Goal: Check status: Check status

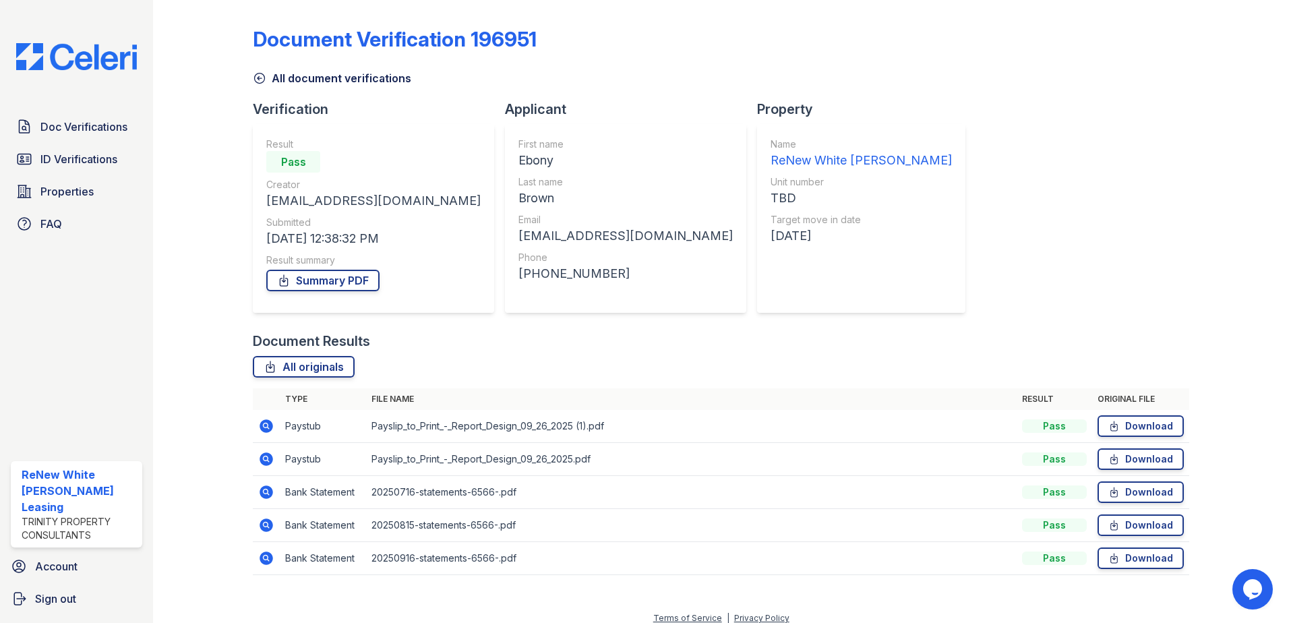
click at [261, 428] on icon at bounding box center [266, 425] width 13 height 13
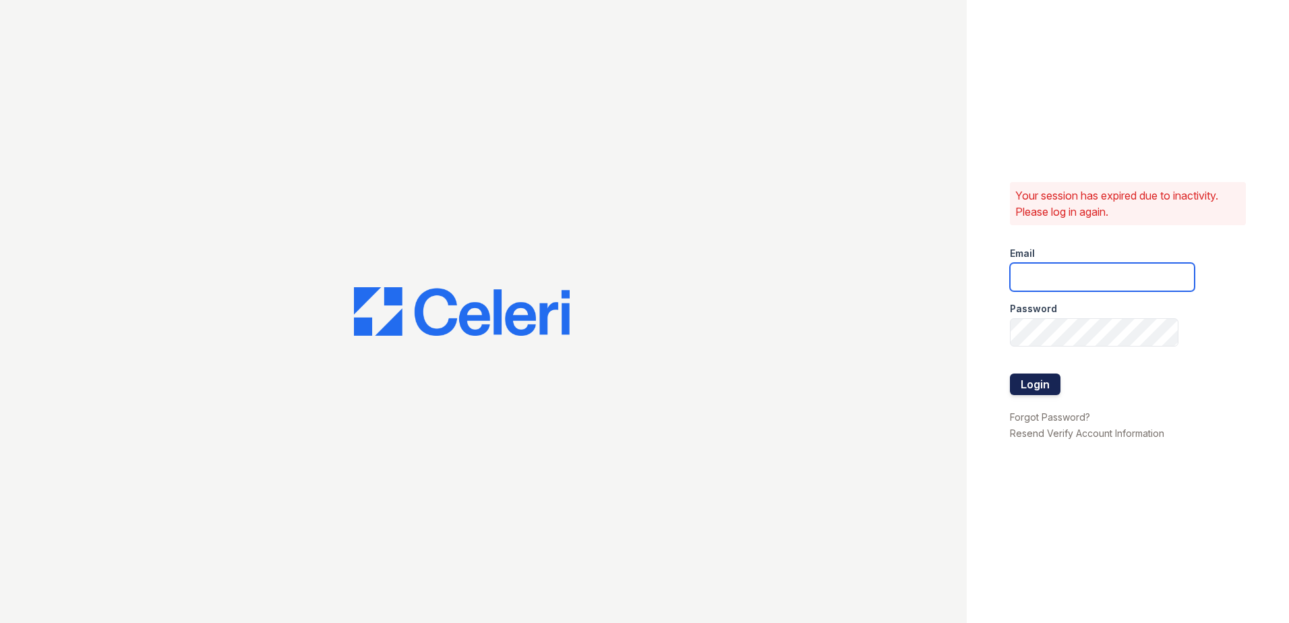
type input "[EMAIL_ADDRESS][DOMAIN_NAME]"
click at [1047, 392] on button "Login" at bounding box center [1035, 385] width 51 height 22
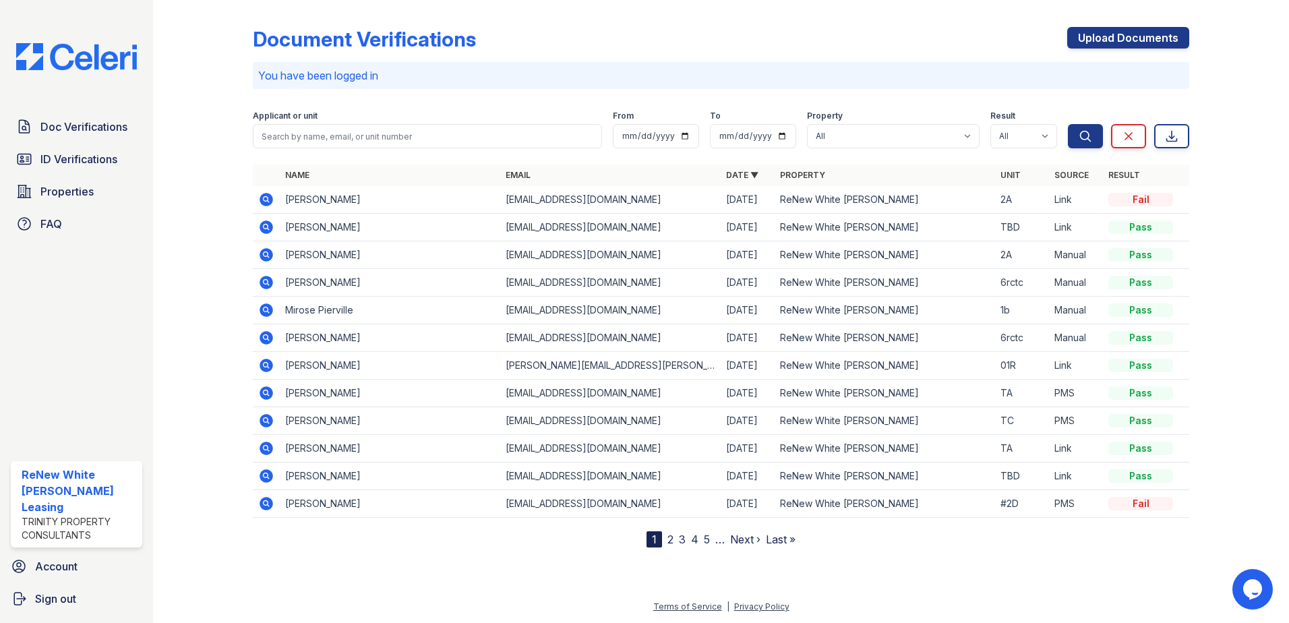
click at [266, 229] on icon at bounding box center [266, 227] width 13 height 13
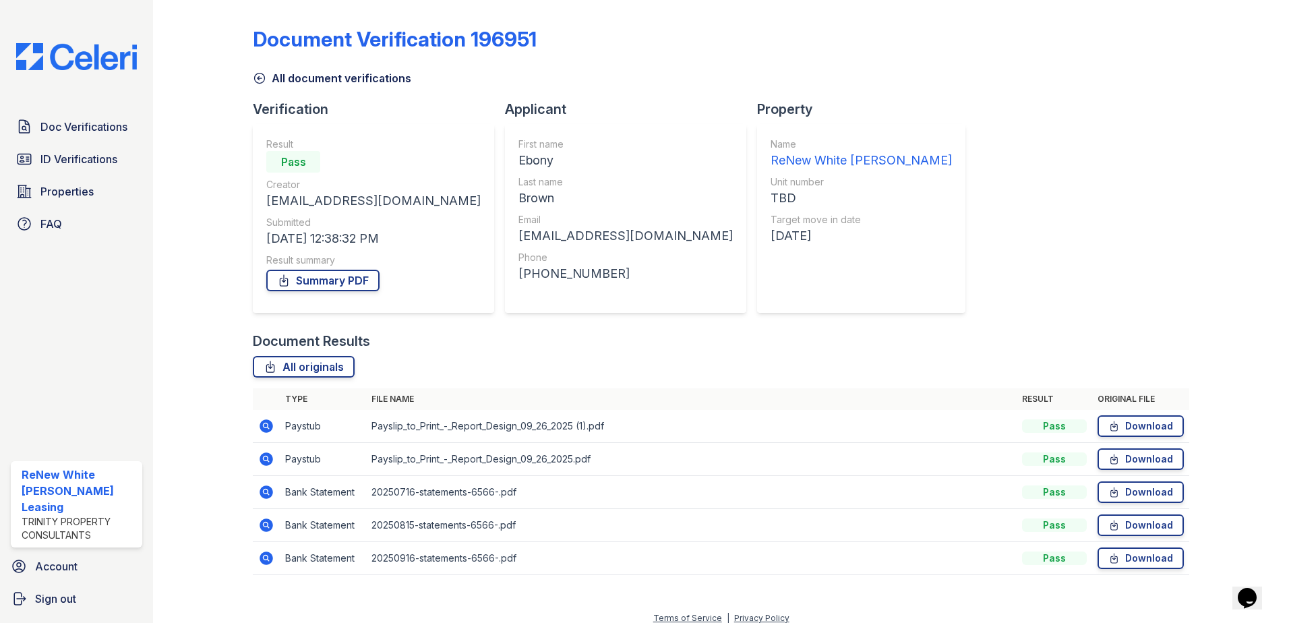
click at [264, 426] on icon at bounding box center [265, 425] width 3 height 3
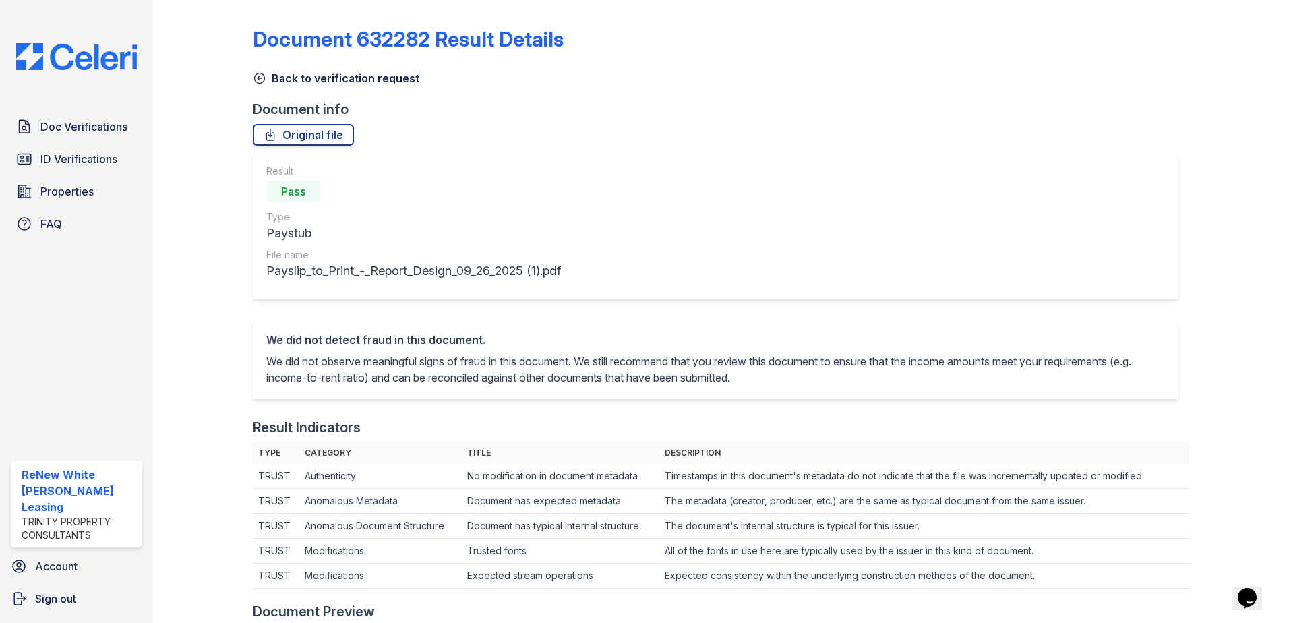
click at [316, 87] on div "Document 632282 Result Details Back to verification request Document info Origi…" at bounding box center [721, 627] width 937 height 1244
click at [318, 78] on link "Back to verification request" at bounding box center [336, 78] width 167 height 16
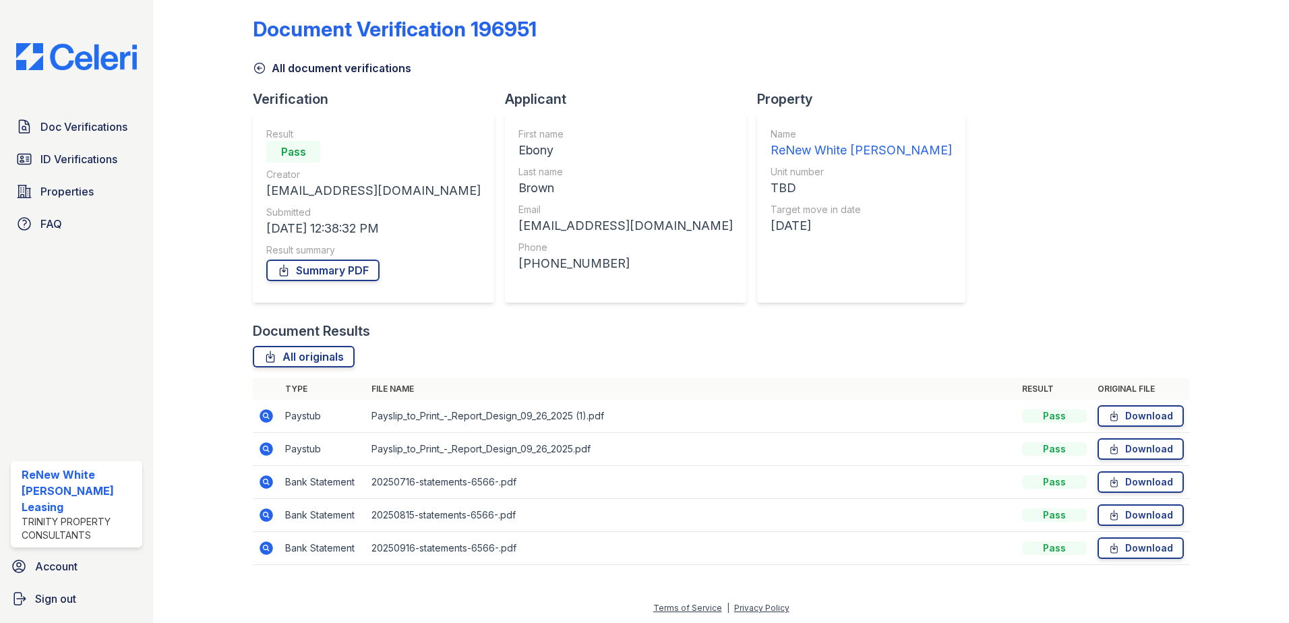
scroll to position [11, 0]
click at [266, 446] on icon at bounding box center [266, 448] width 16 height 16
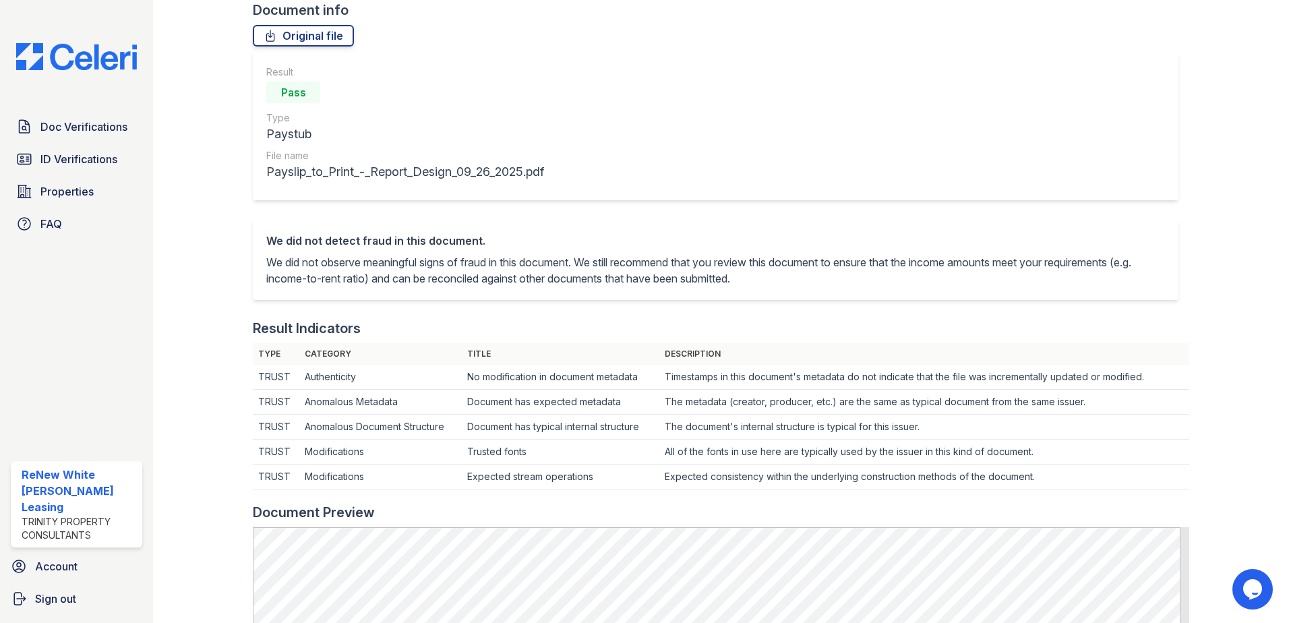
scroll to position [67, 0]
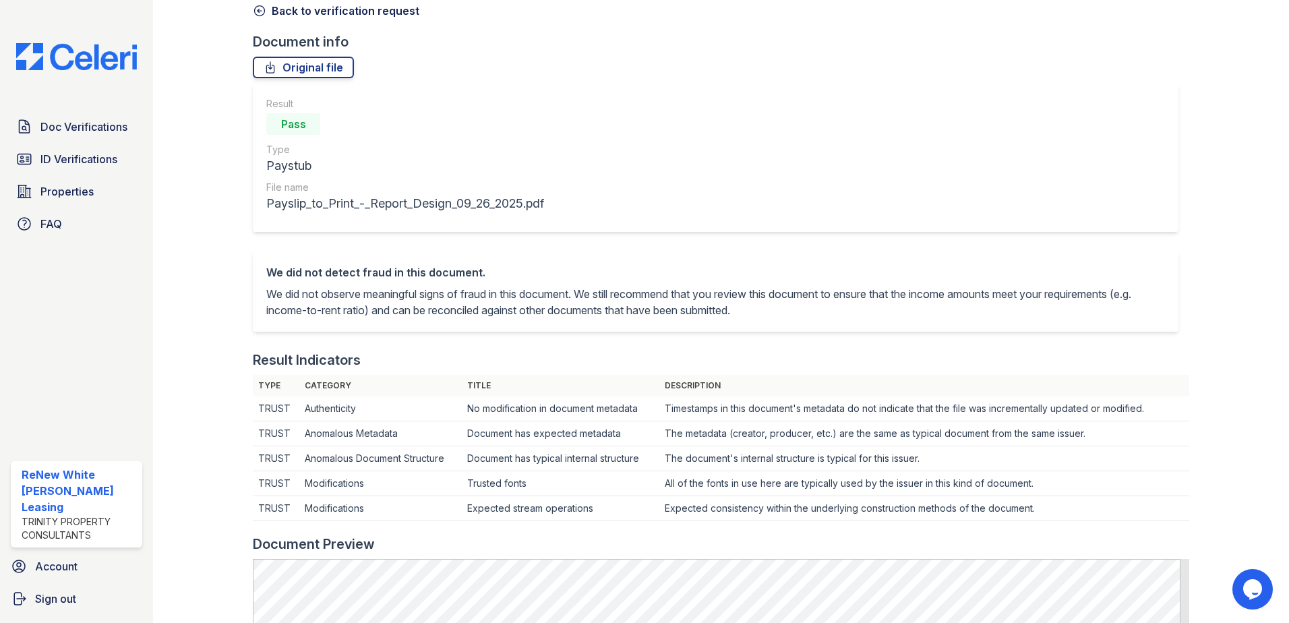
click at [332, 17] on link "Back to verification request" at bounding box center [336, 11] width 167 height 16
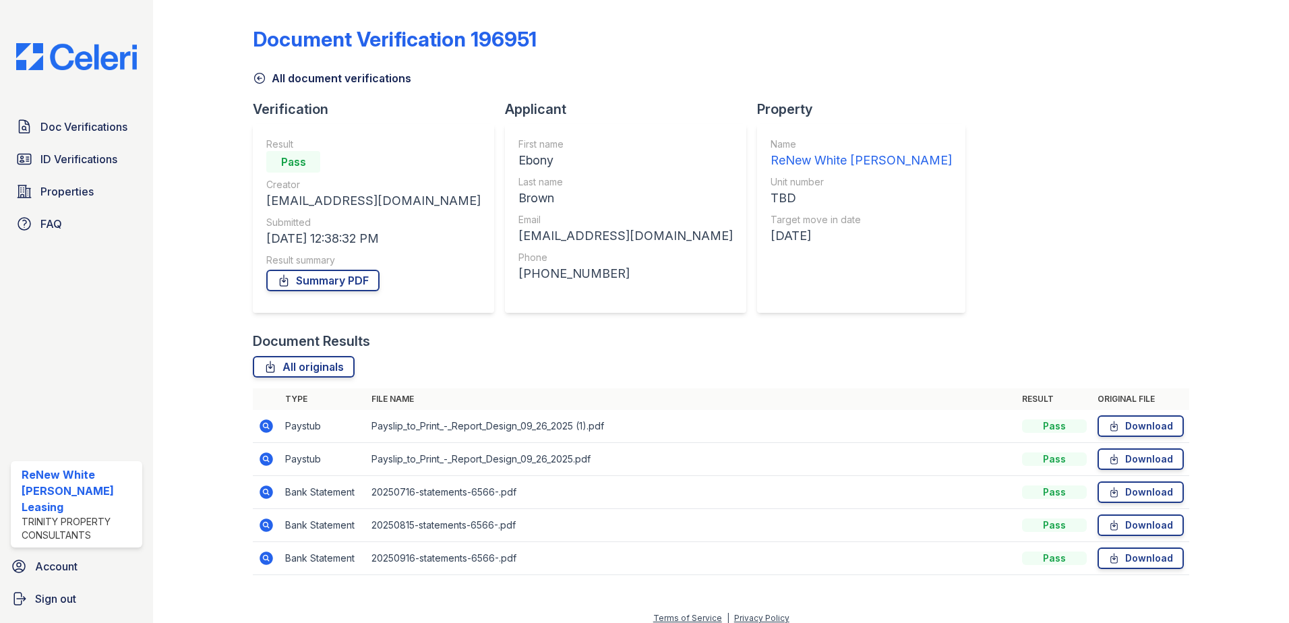
click at [262, 494] on icon at bounding box center [266, 492] width 13 height 13
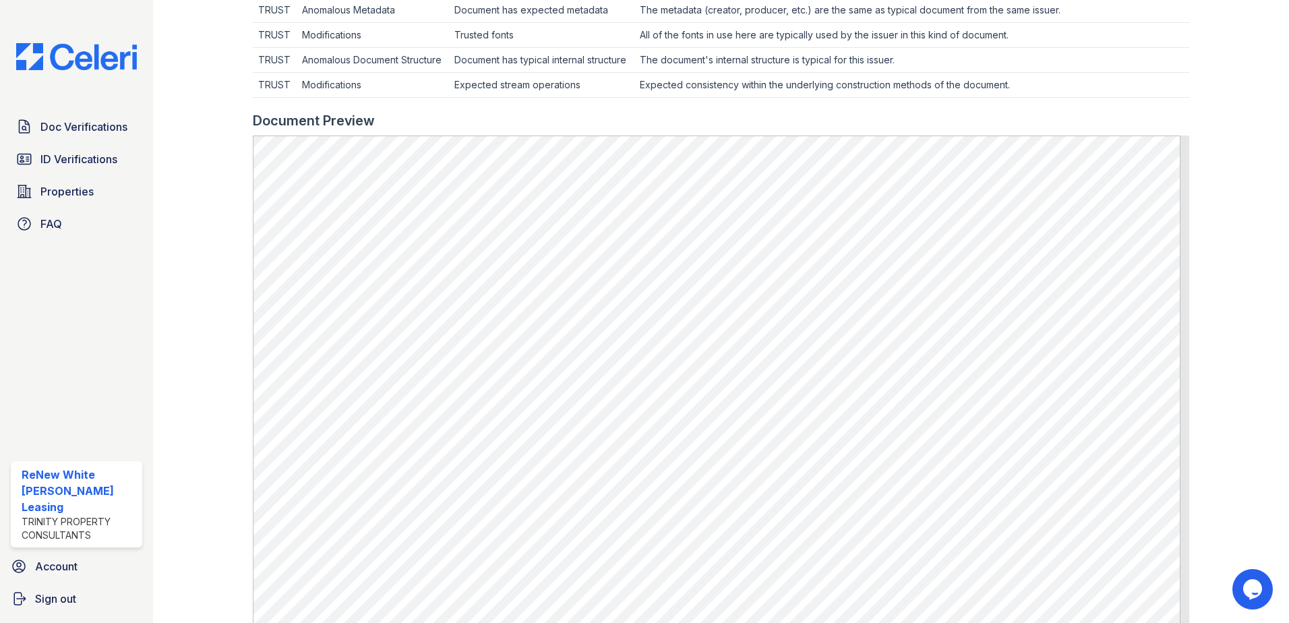
scroll to position [540, 0]
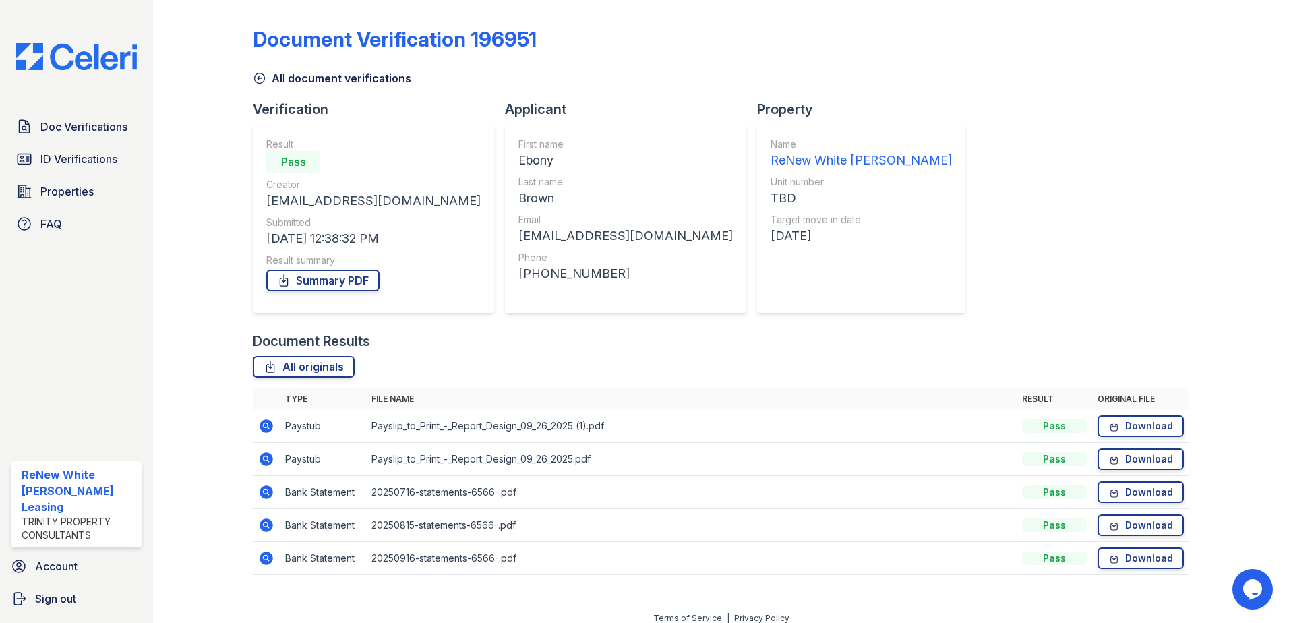
click at [265, 523] on icon at bounding box center [265, 524] width 3 height 3
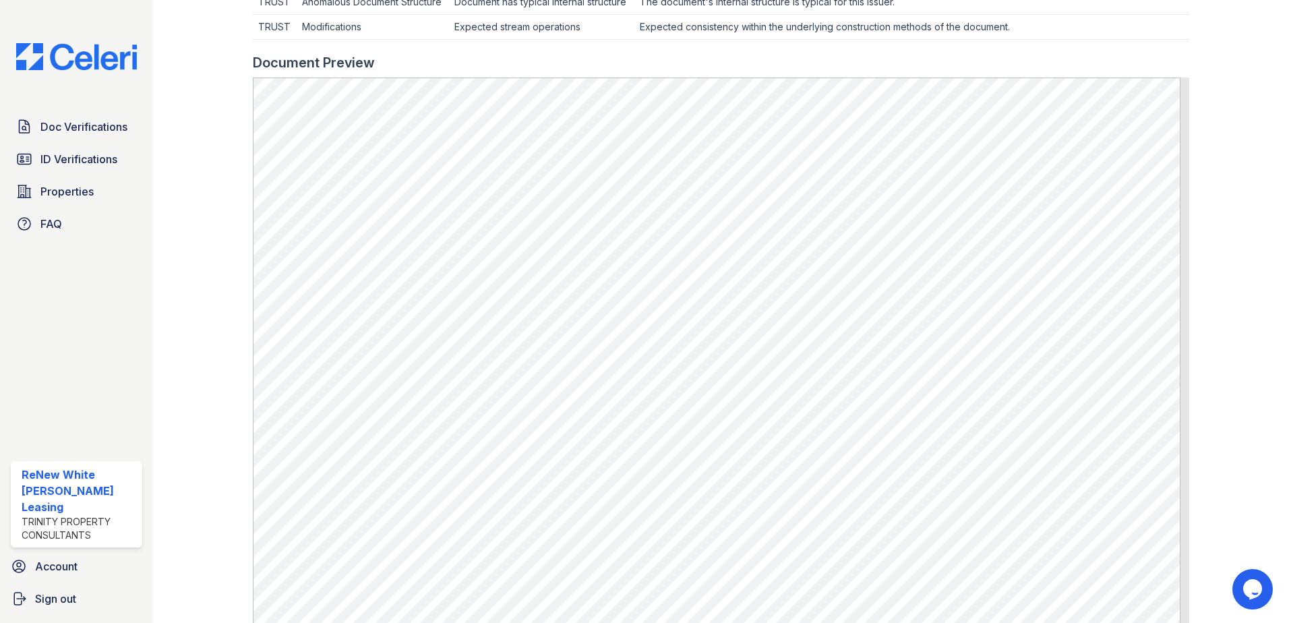
scroll to position [607, 0]
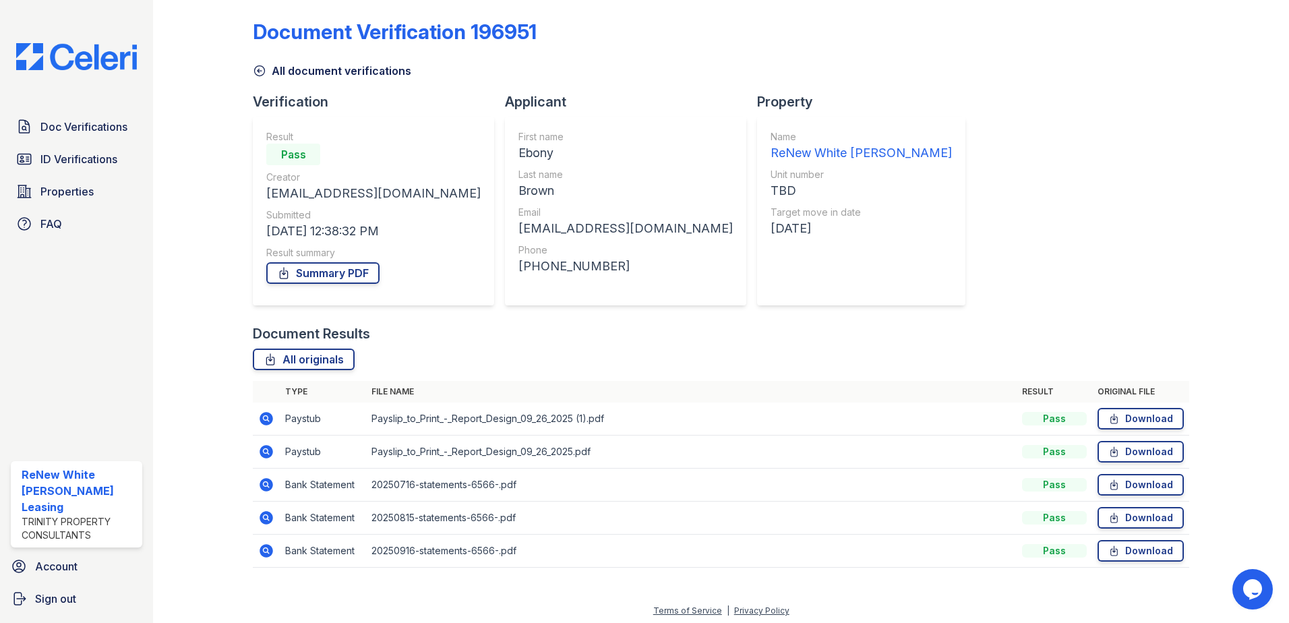
scroll to position [11, 0]
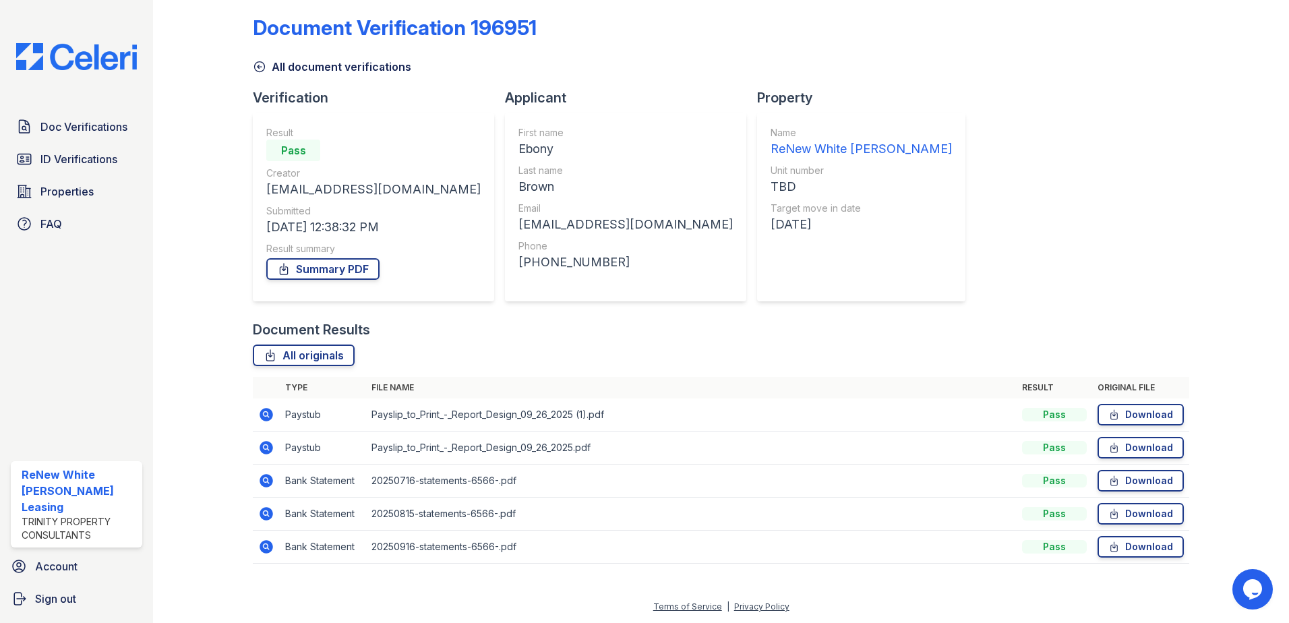
click at [264, 415] on icon at bounding box center [265, 413] width 3 height 3
